Goal: Communication & Community: Participate in discussion

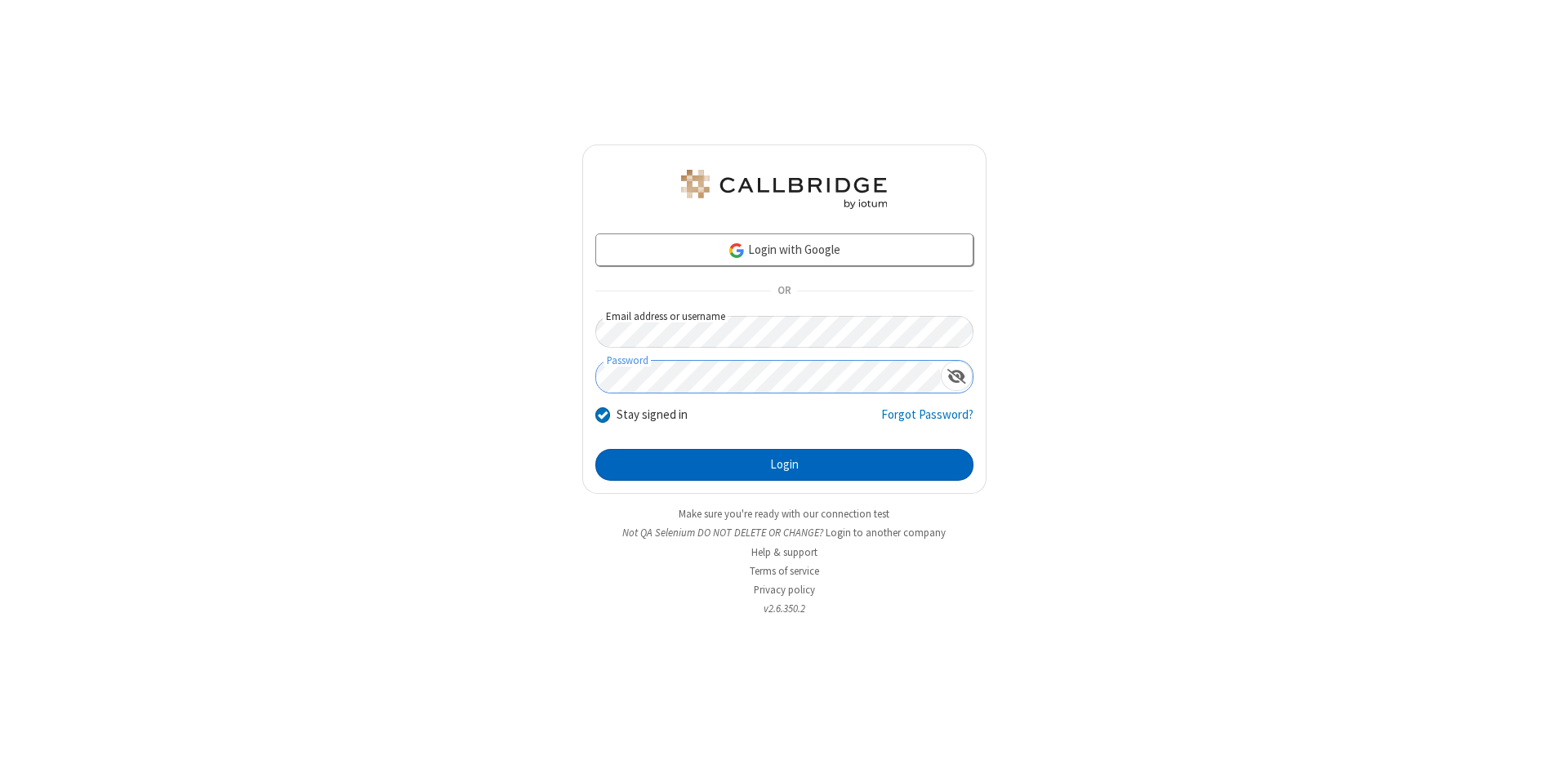
click at [784, 466] on button "Login" at bounding box center [784, 465] width 378 height 32
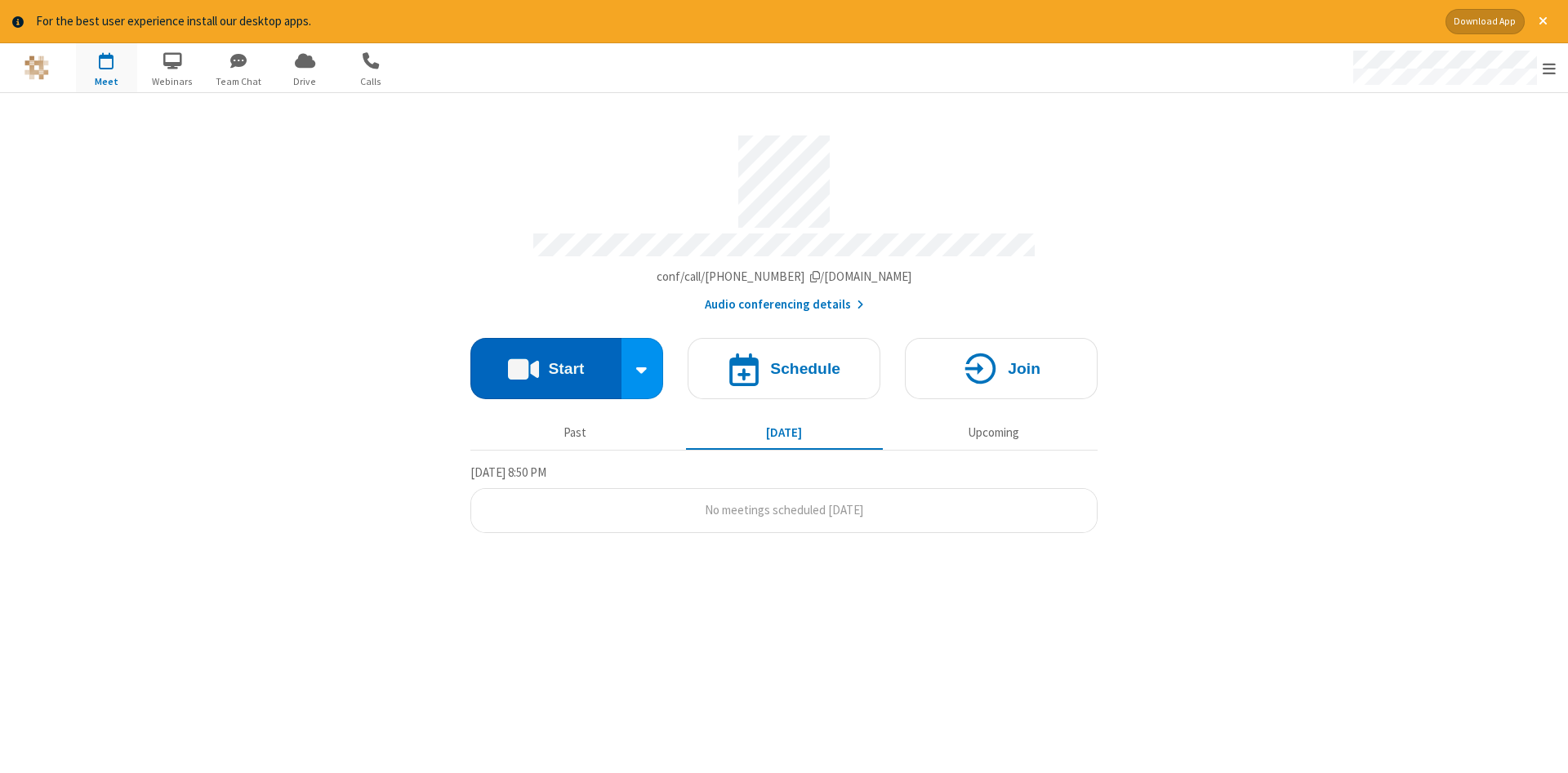
click at [546, 363] on button "Start" at bounding box center [545, 369] width 151 height 61
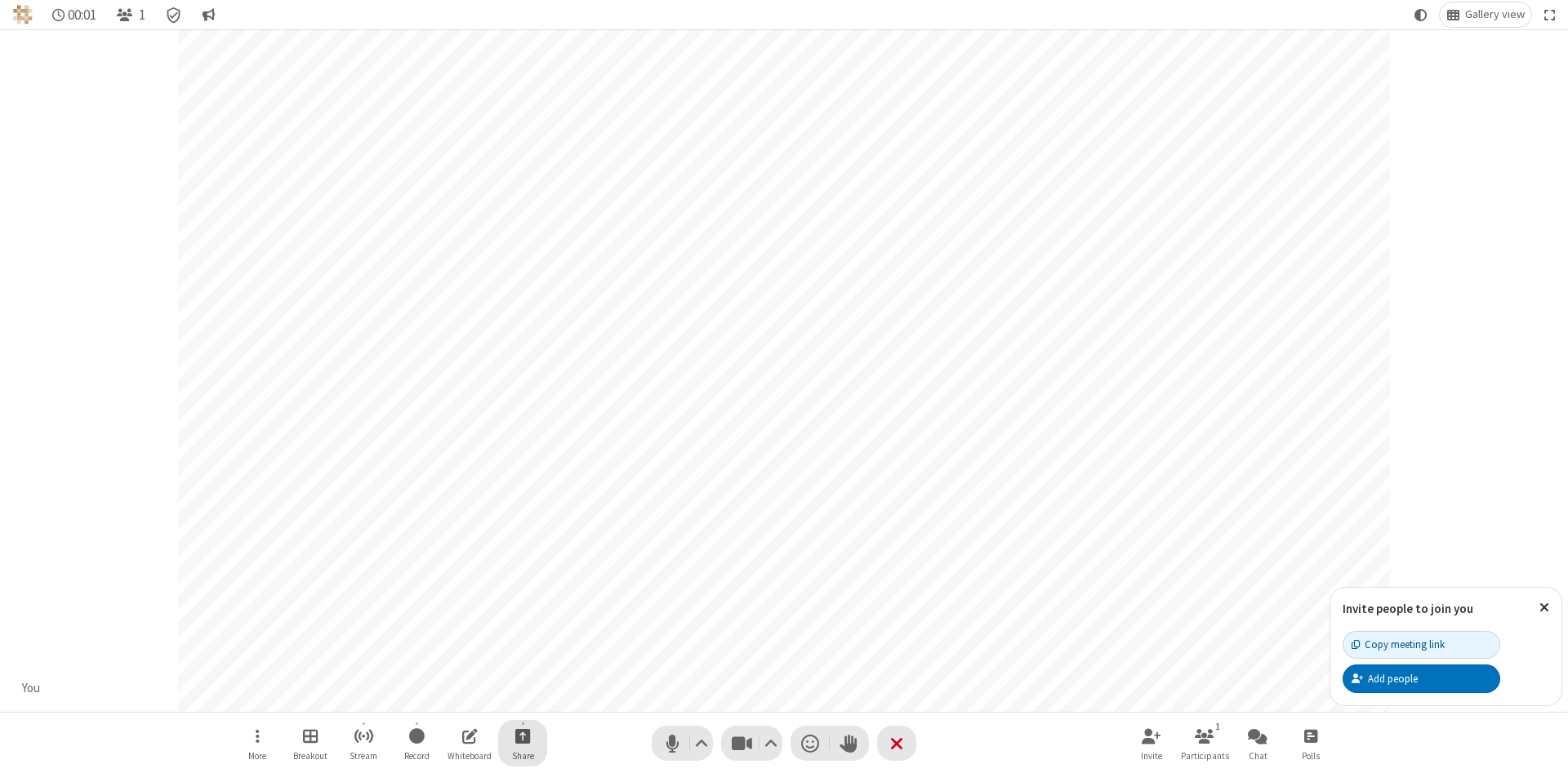
click at [522, 736] on span "Start sharing" at bounding box center [523, 736] width 15 height 20
click at [457, 696] on span "Share my screen" at bounding box center [457, 697] width 19 height 14
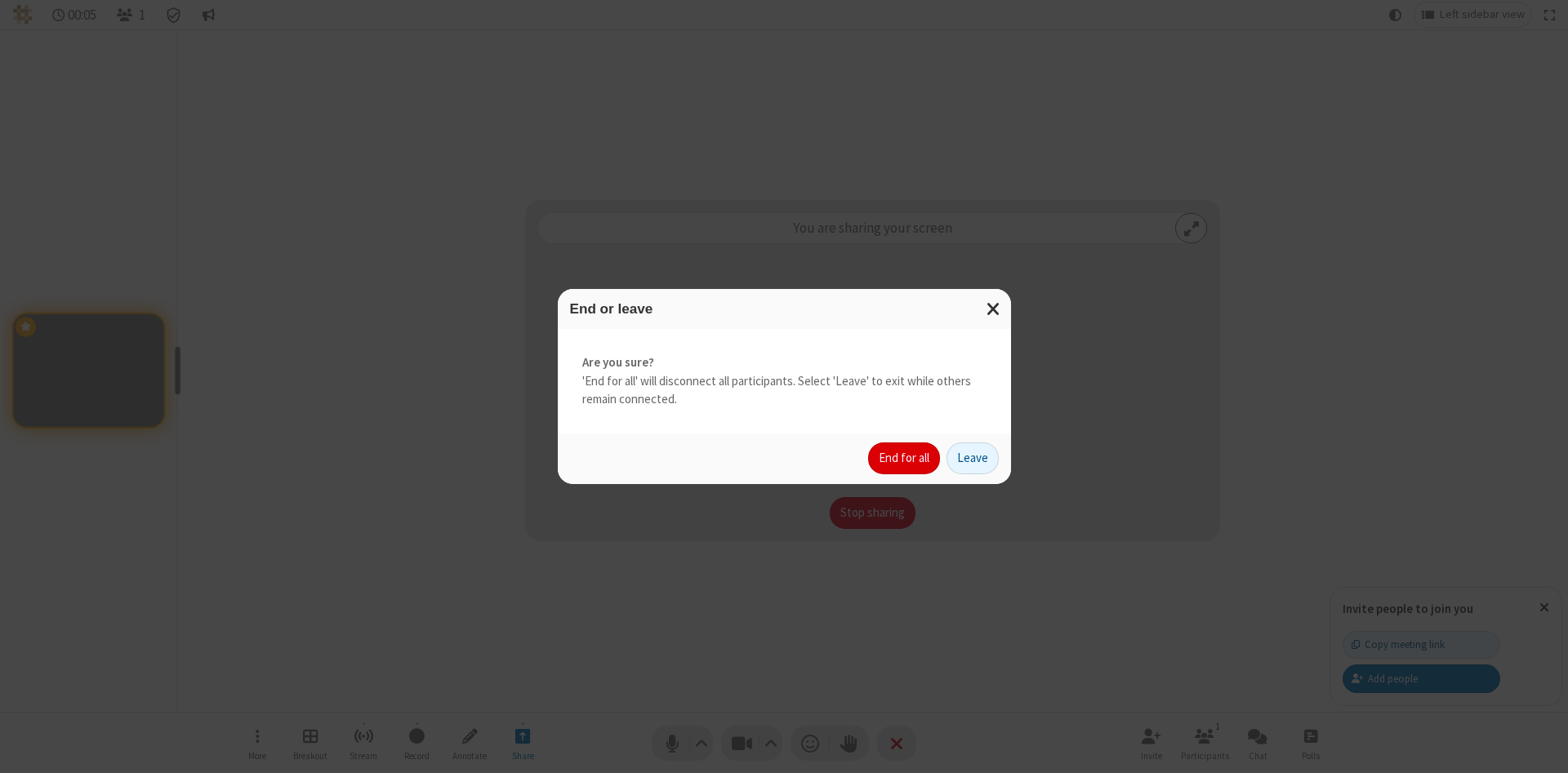
click at [905, 458] on button "End for all" at bounding box center [904, 459] width 72 height 32
